Goal: Task Accomplishment & Management: Complete application form

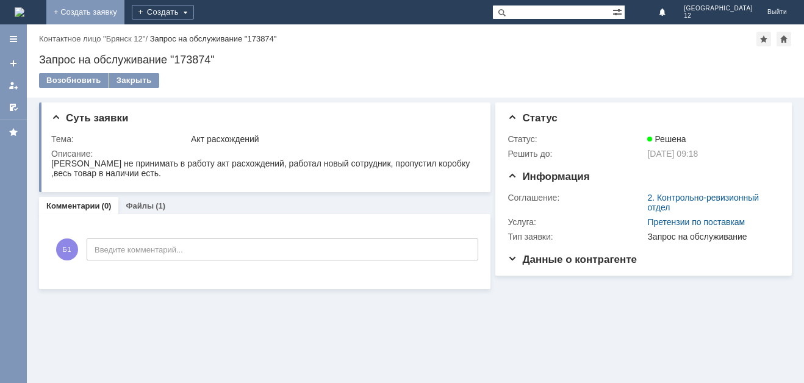
click at [124, 12] on link "+ Создать заявку" at bounding box center [85, 12] width 78 height 24
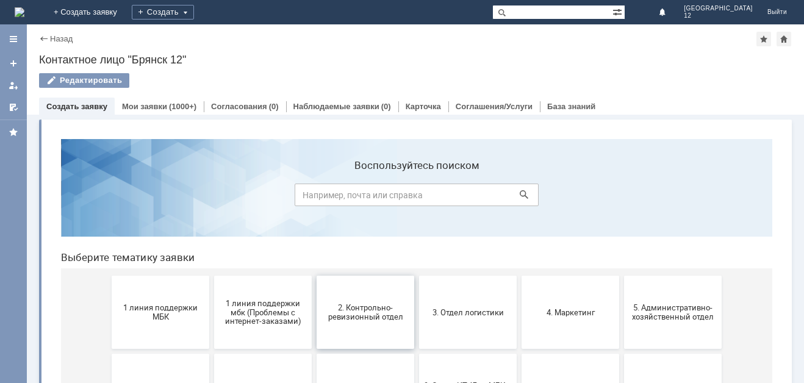
click at [345, 318] on span "2. Контрольно-ревизионный отдел" at bounding box center [365, 312] width 90 height 18
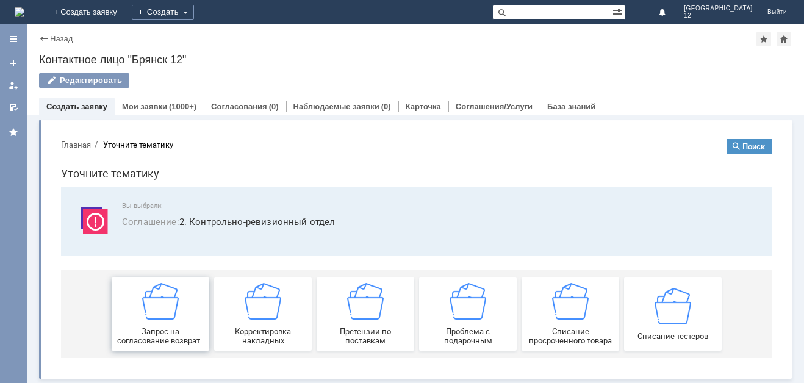
click at [165, 323] on div "Запрос на согласование возврата (д/с или товара)" at bounding box center [160, 314] width 90 height 62
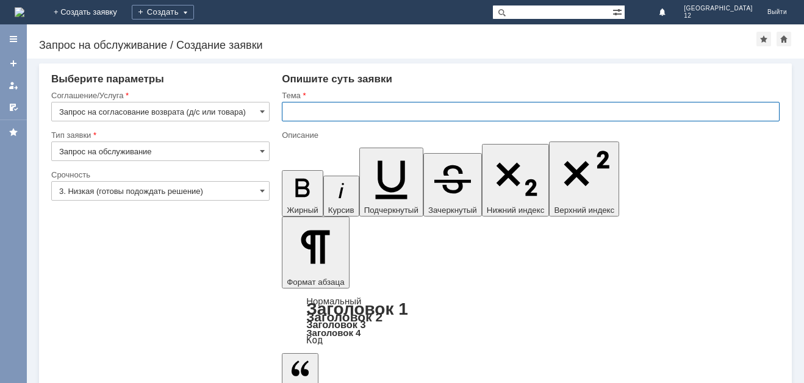
click at [302, 110] on input "text" at bounding box center [531, 112] width 498 height 20
click at [320, 113] on input "Возвратот пркупателя" at bounding box center [531, 112] width 498 height 20
type input "Возврат от пркупателя"
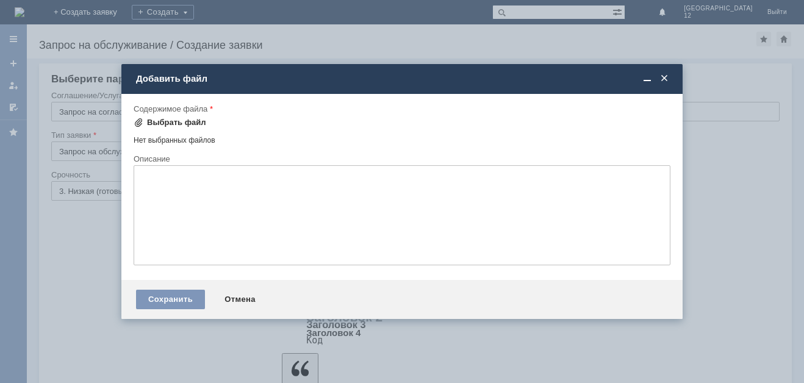
click at [141, 124] on span at bounding box center [139, 123] width 10 height 10
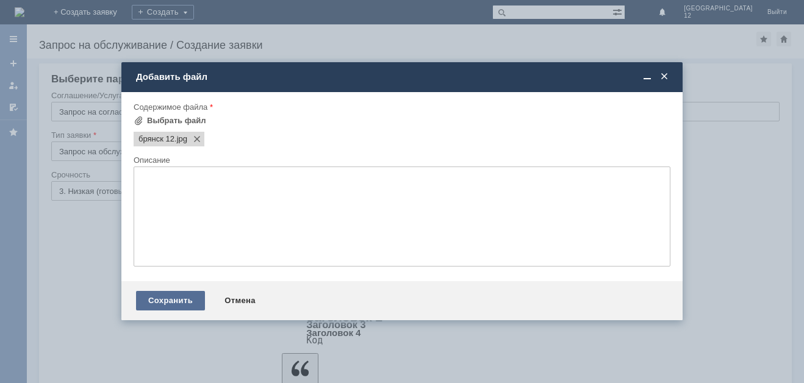
click at [172, 298] on div "Сохранить" at bounding box center [170, 301] width 69 height 20
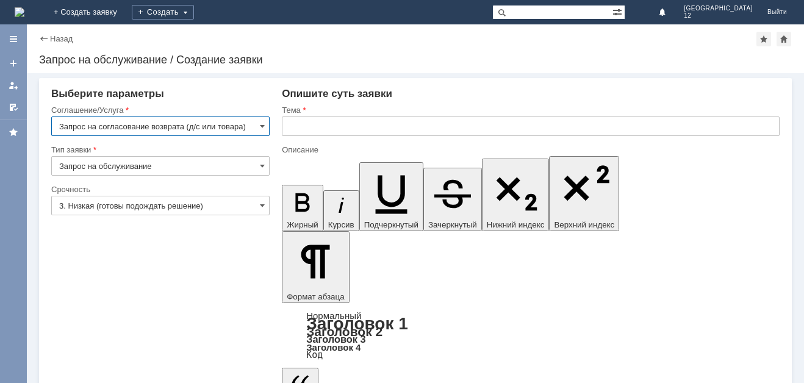
click at [297, 125] on input "text" at bounding box center [531, 127] width 498 height 20
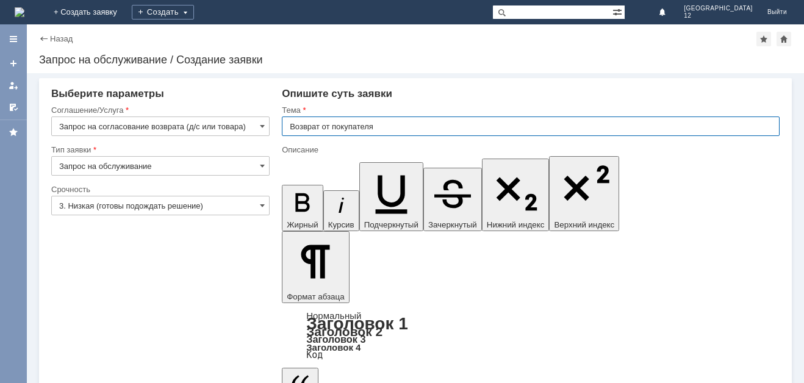
type input "Возврат от покупателя"
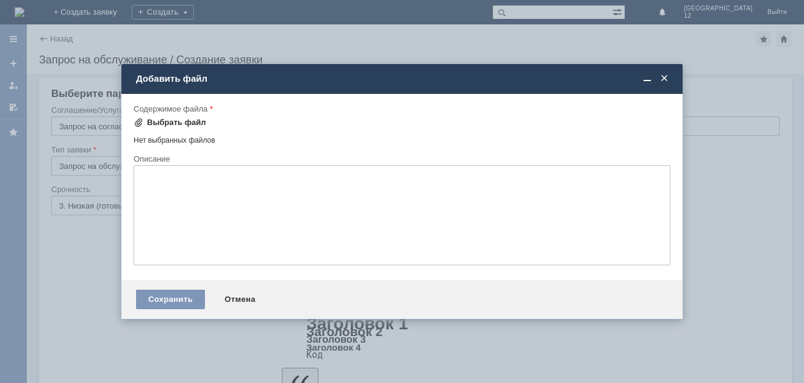
click at [176, 126] on div "Выбрать файл" at bounding box center [176, 123] width 59 height 10
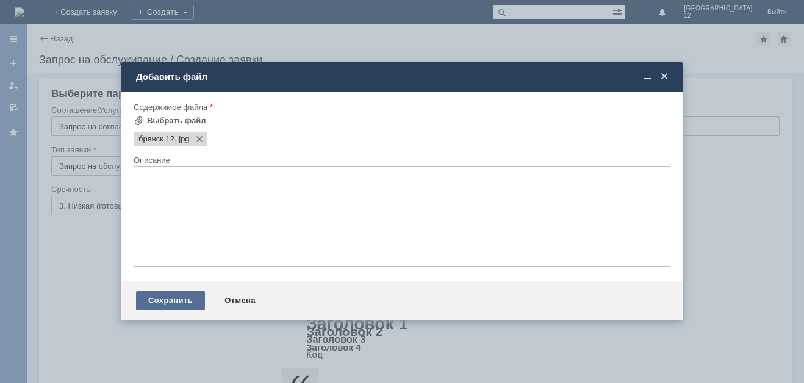
click at [173, 301] on div "Сохранить" at bounding box center [170, 301] width 69 height 20
